Goal: Information Seeking & Learning: Learn about a topic

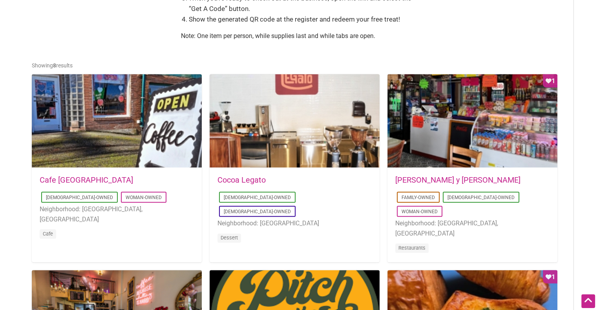
scroll to position [353, 0]
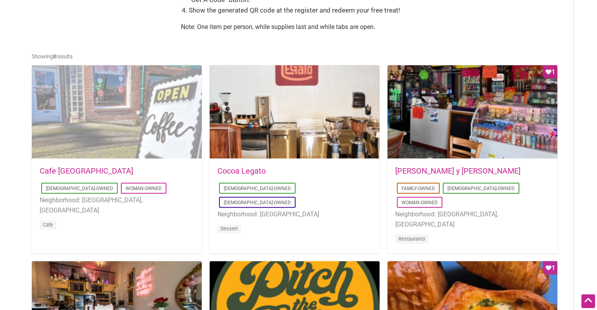
click at [134, 120] on div at bounding box center [117, 112] width 170 height 94
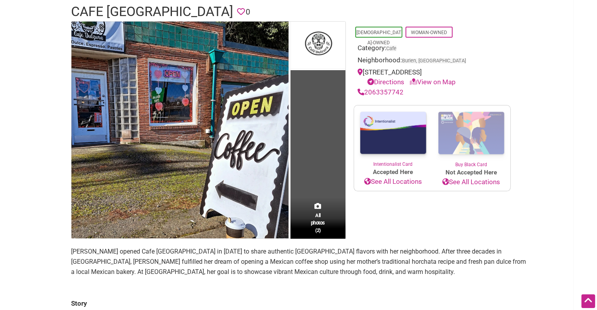
scroll to position [196, 0]
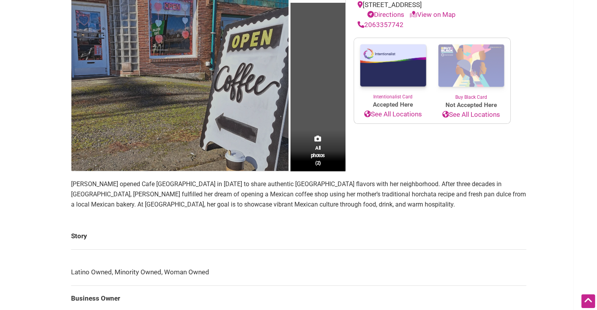
click at [219, 108] on img at bounding box center [179, 62] width 217 height 217
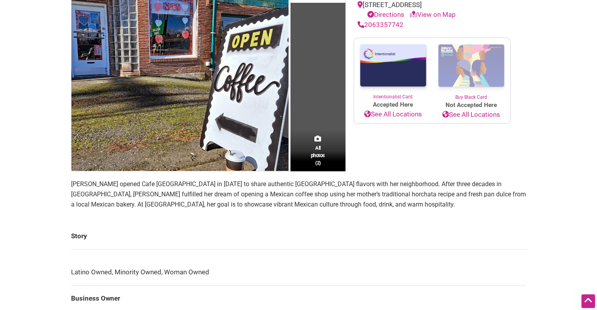
click at [330, 134] on div "All photos (2)" at bounding box center [317, 150] width 55 height 41
click at [314, 155] on span "All photos (2)" at bounding box center [318, 155] width 14 height 22
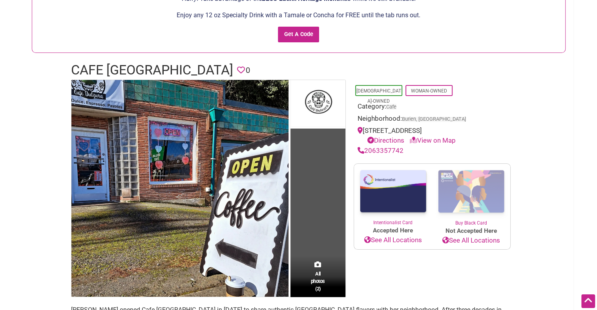
scroll to position [0, 0]
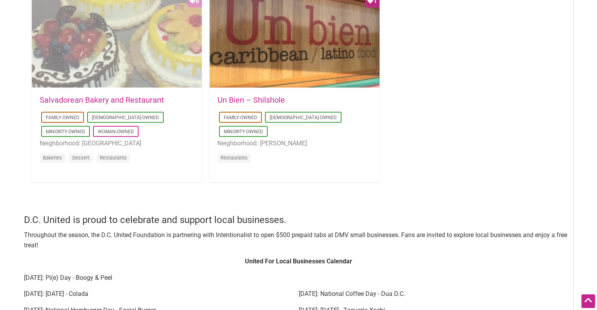
scroll to position [823, 0]
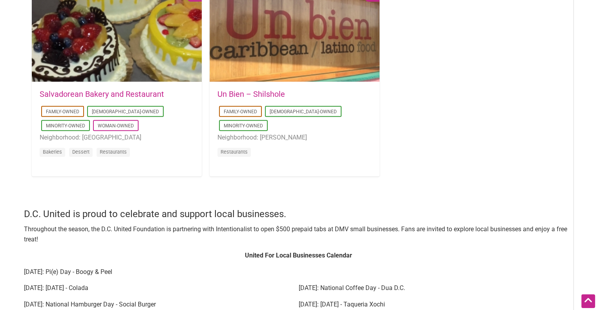
click at [117, 94] on link "Salvadorean Bakery and Restaurant" at bounding box center [102, 93] width 124 height 9
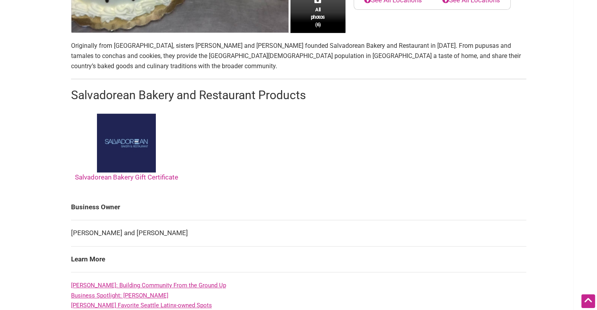
scroll to position [353, 0]
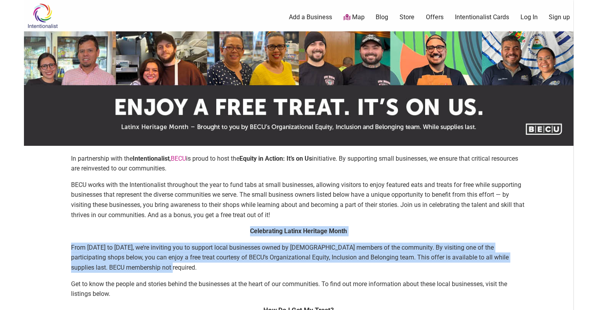
drag, startPoint x: 246, startPoint y: 267, endPoint x: 250, endPoint y: 227, distance: 39.4
click at [250, 227] on div "Celebrating Latinx Heritage Month From [DATE] to [DATE], we’re inviting you to …" at bounding box center [298, 265] width 455 height 79
copy div "Celebrating Latinx Heritage Month From [DATE] to [DATE], we’re inviting you to …"
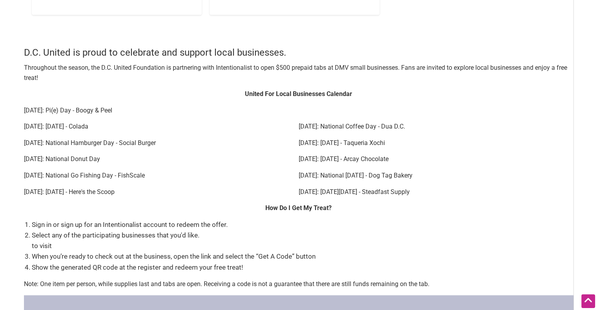
scroll to position [903, 0]
